Goal: Information Seeking & Learning: Learn about a topic

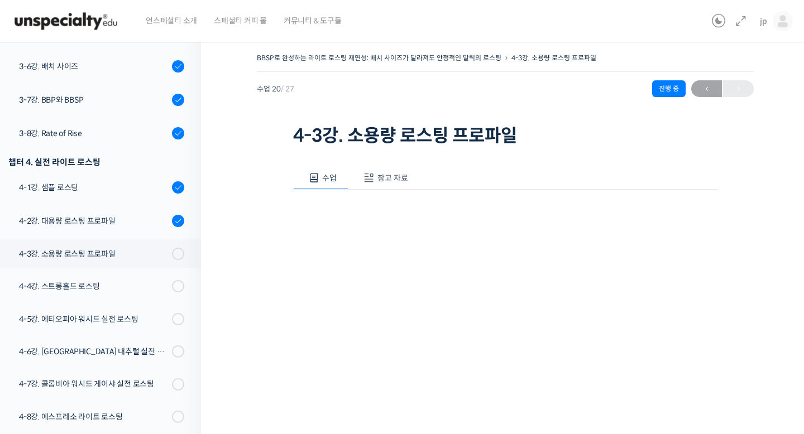
scroll to position [87, 0]
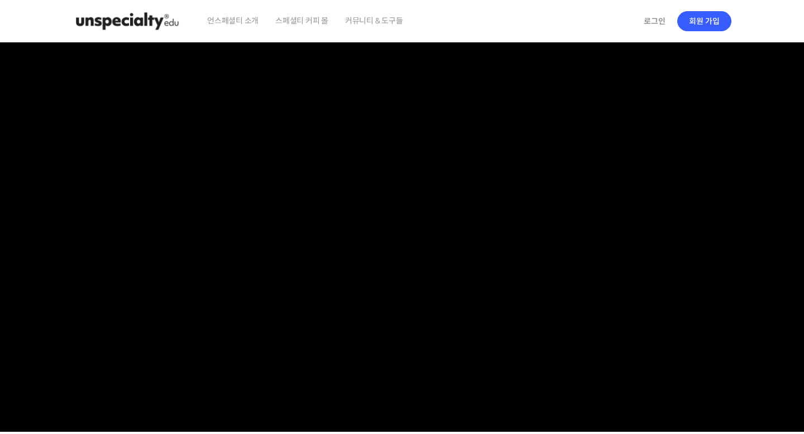
checkbox input "true"
type input "jppak86@gmail.com"
click at [655, 18] on link "로그인" at bounding box center [654, 21] width 35 height 26
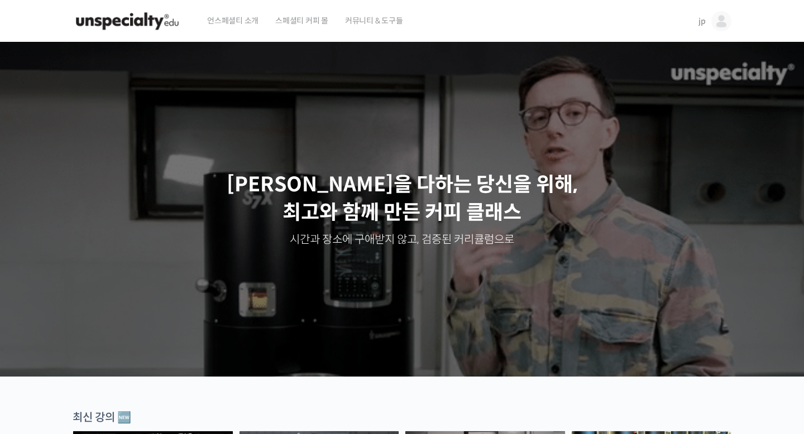
click at [700, 22] on span "jp" at bounding box center [701, 21] width 7 height 10
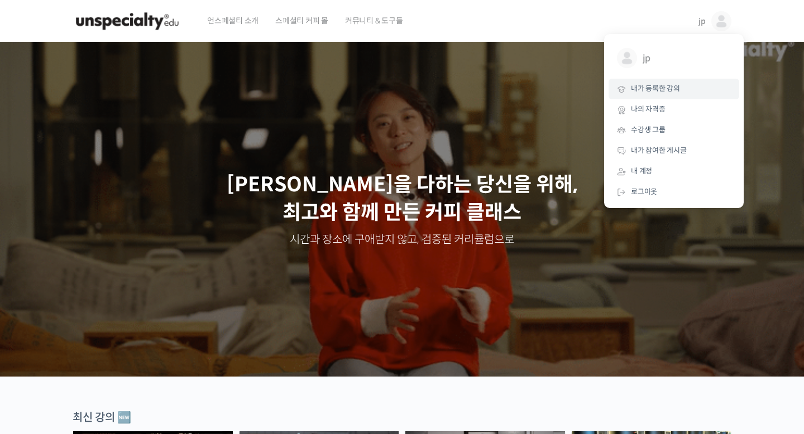
click at [673, 88] on span "내가 등록한 강의" at bounding box center [655, 88] width 49 height 9
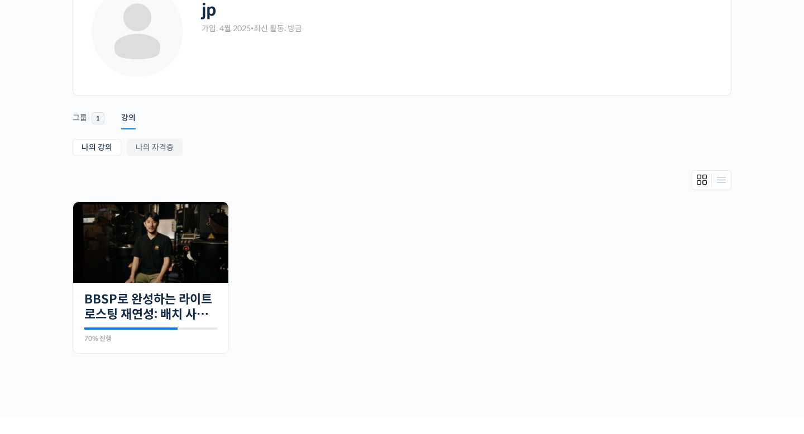
scroll to position [108, 0]
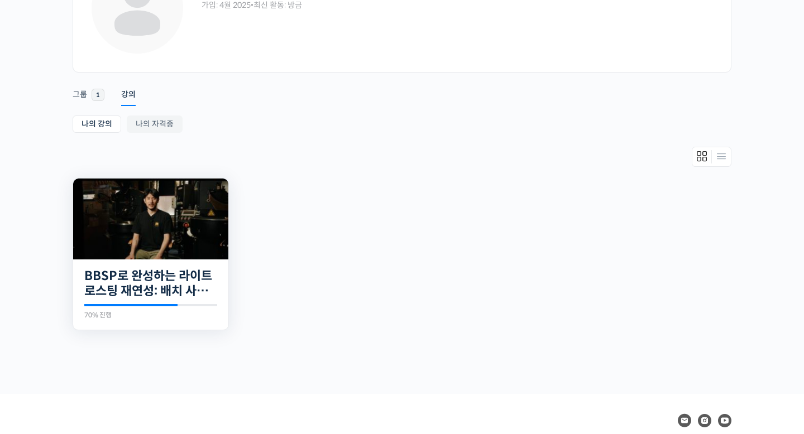
click at [201, 224] on img at bounding box center [150, 219] width 155 height 81
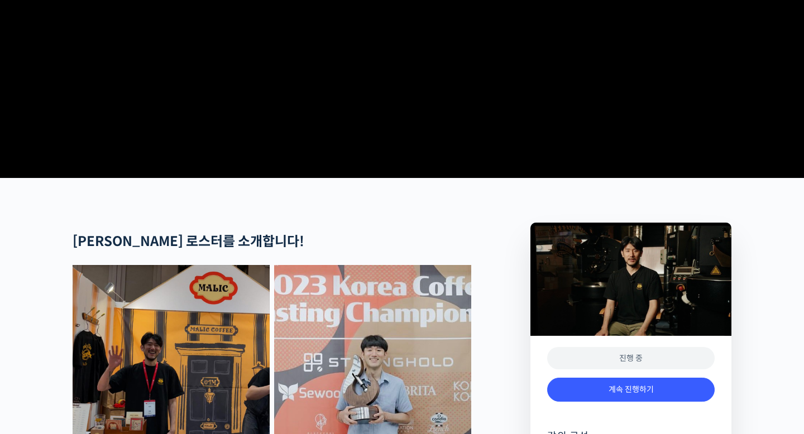
scroll to position [454, 0]
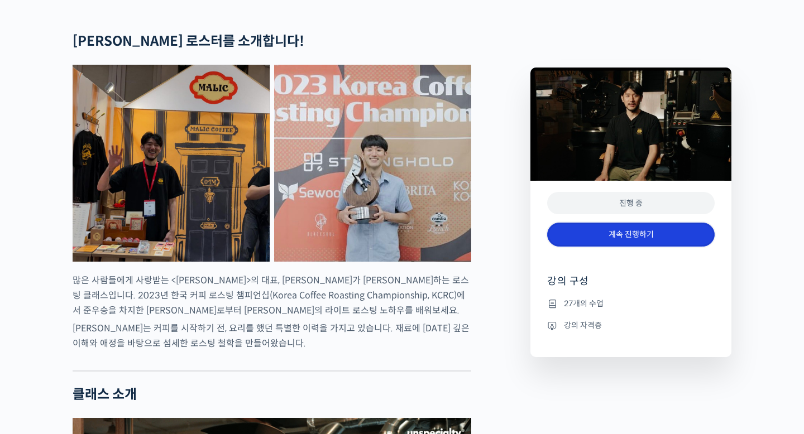
click at [606, 232] on link "계속 진행하기" at bounding box center [630, 235] width 167 height 24
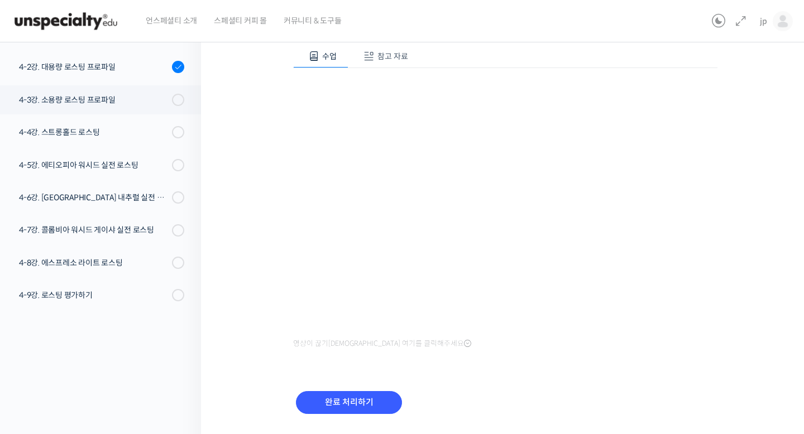
scroll to position [85, 0]
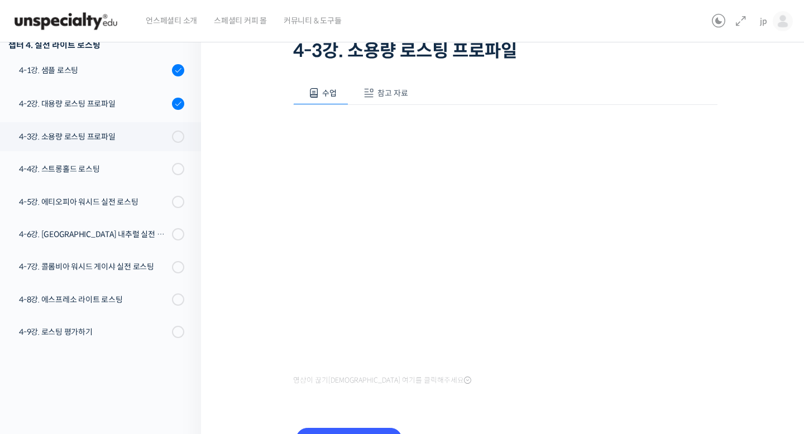
click at [406, 93] on span "참고 자료" at bounding box center [392, 93] width 31 height 10
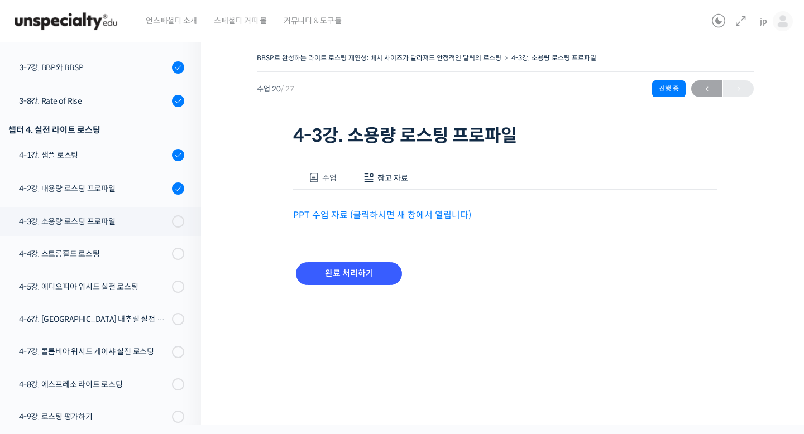
click at [371, 214] on link "PPT 수업 자료 (클릭하시면 새 창에서 열립니다)" at bounding box center [382, 215] width 178 height 12
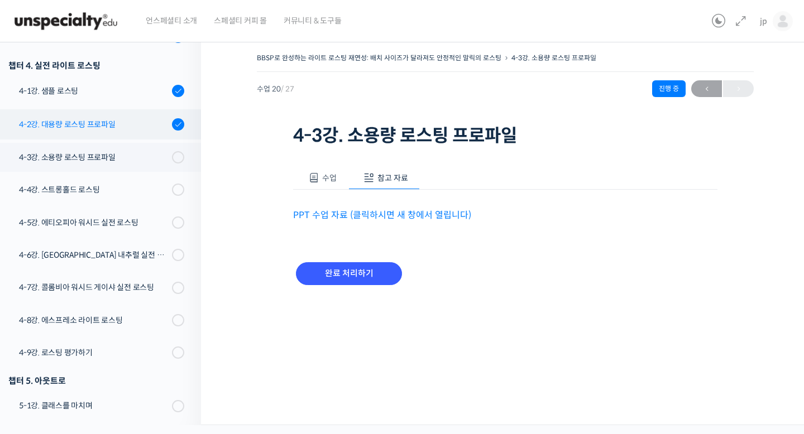
scroll to position [782, 0]
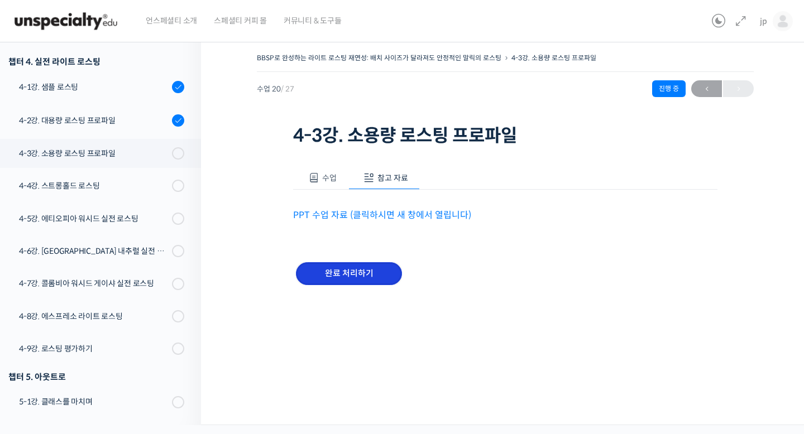
click at [349, 272] on input "완료 처리하기" at bounding box center [349, 273] width 106 height 23
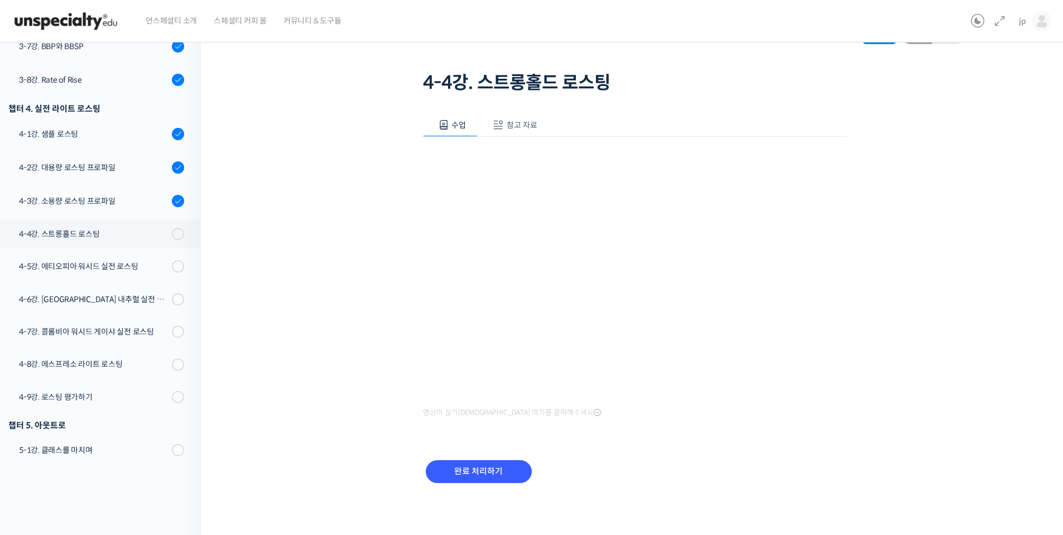
scroll to position [683, 0]
click at [511, 123] on span "참고 자료" at bounding box center [522, 125] width 31 height 10
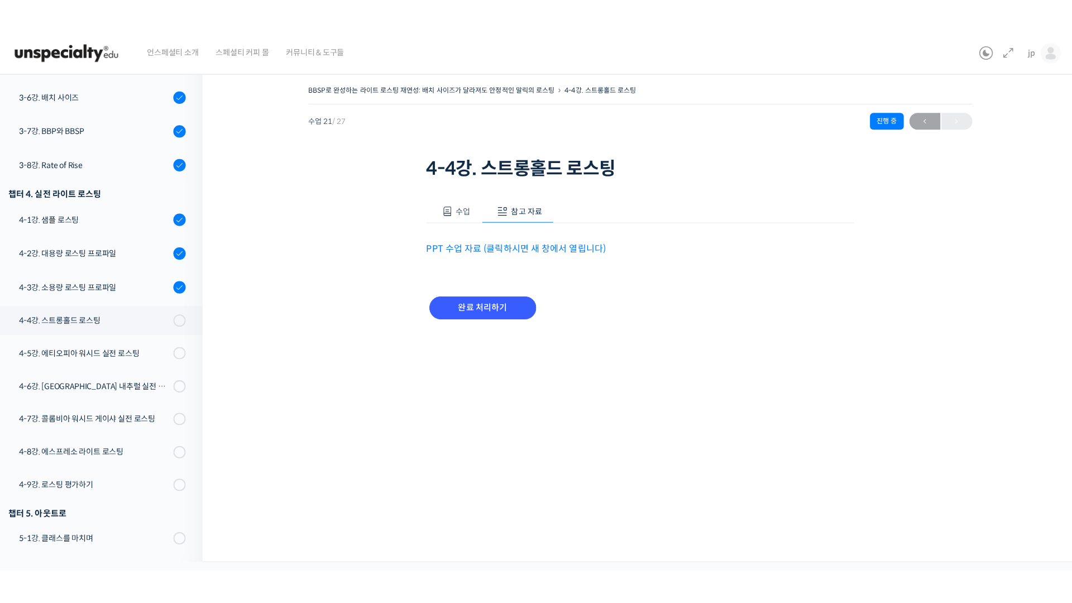
scroll to position [0, 0]
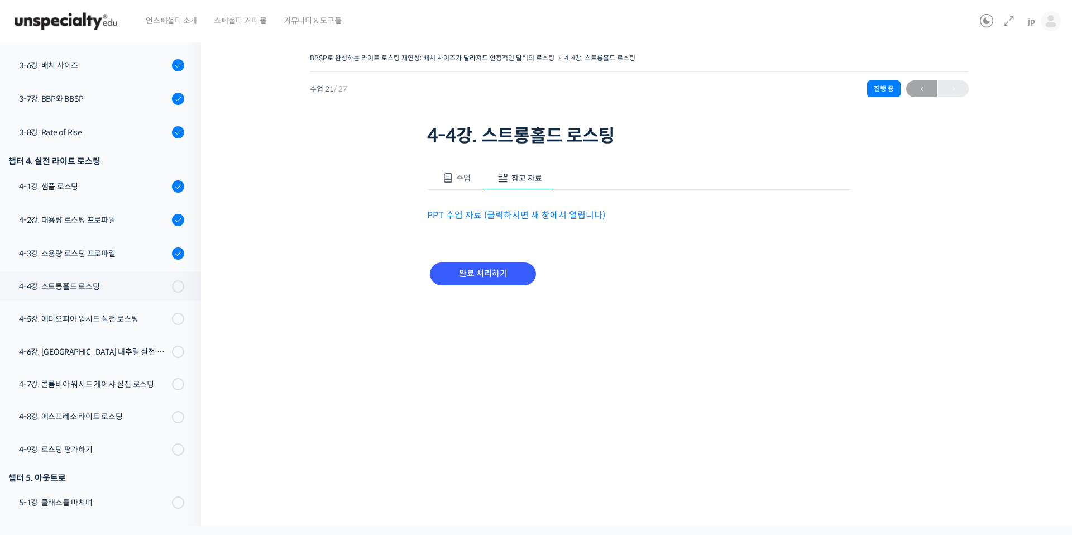
click at [544, 210] on link "PPT 수업 자료 (클릭하시면 새 창에서 열립니다)" at bounding box center [516, 215] width 178 height 12
click at [465, 177] on span "수업" at bounding box center [463, 178] width 15 height 10
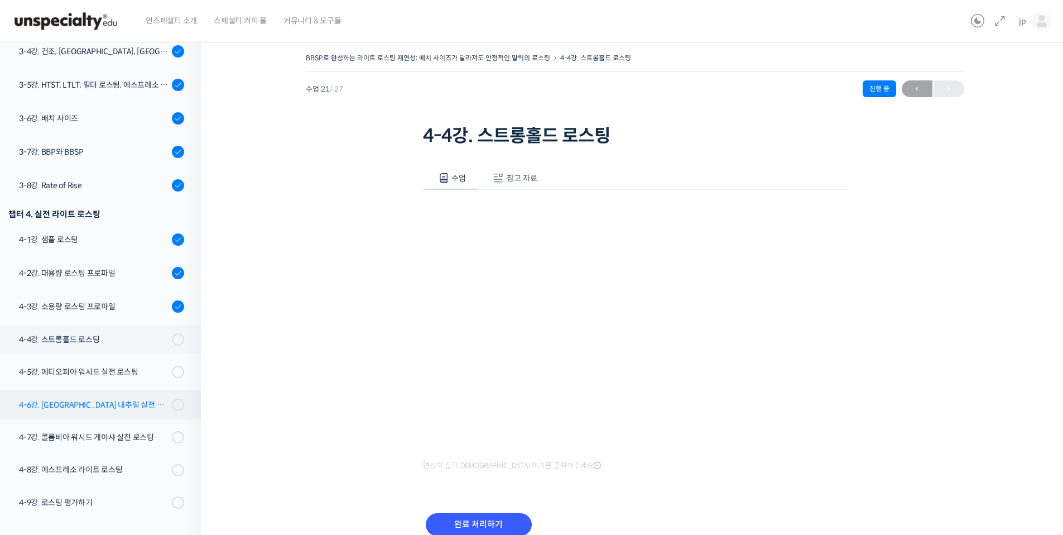
scroll to position [446, 0]
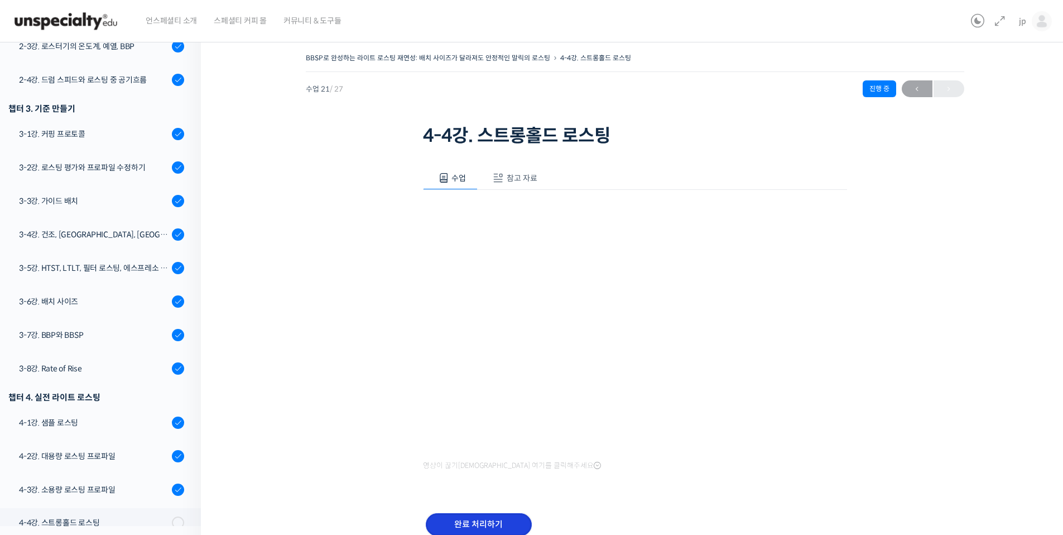
click at [479, 434] on input "완료 처리하기" at bounding box center [479, 524] width 106 height 23
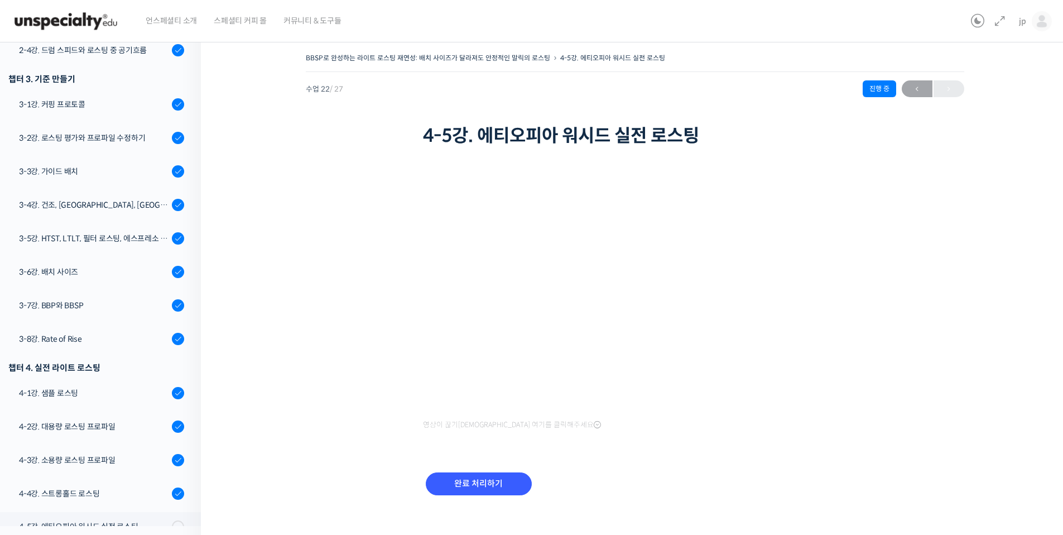
scroll to position [435, 0]
